Goal: Task Accomplishment & Management: Use online tool/utility

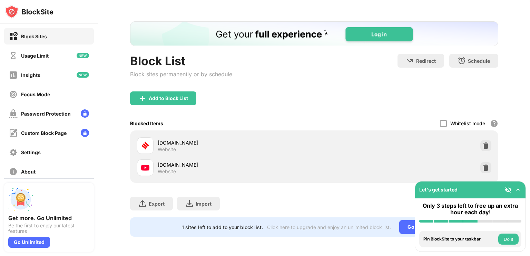
scroll to position [26, 0]
click at [483, 164] on img at bounding box center [486, 167] width 7 height 7
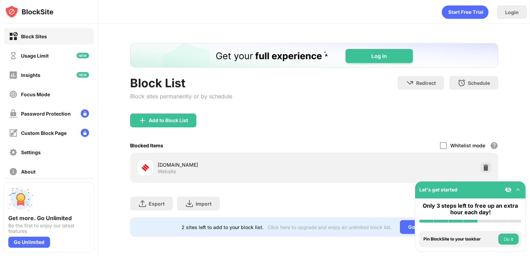
scroll to position [0, 0]
click at [481, 165] on div at bounding box center [486, 167] width 11 height 11
